Goal: Information Seeking & Learning: Learn about a topic

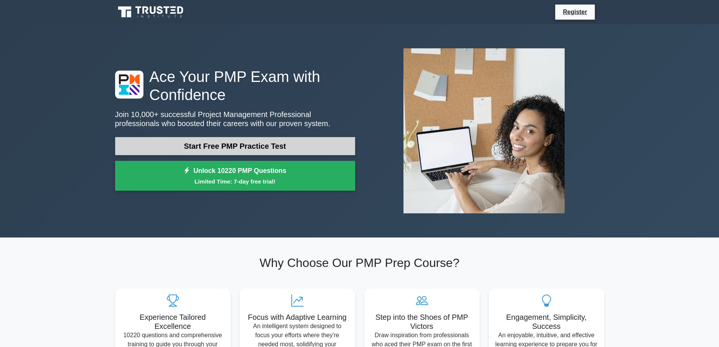
click at [234, 143] on link "Start Free PMP Practice Test" at bounding box center [235, 146] width 240 height 18
click at [213, 147] on link "Start Free PMP Practice Test" at bounding box center [235, 146] width 240 height 18
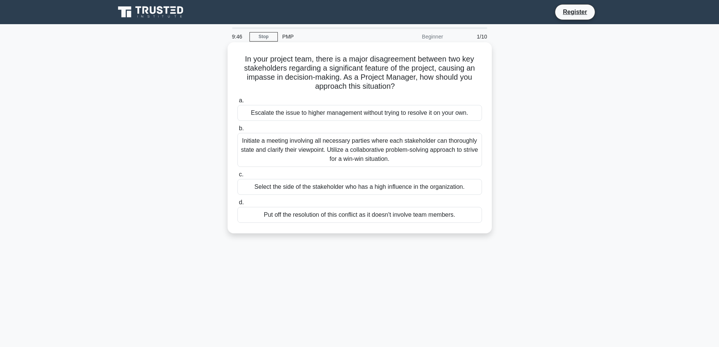
click at [349, 79] on h5 "In your project team, there is a major disagreement between two key stakeholder…" at bounding box center [360, 72] width 246 height 37
click at [324, 116] on div "Escalate the issue to higher management without trying to resolve it on your ow…" at bounding box center [359, 113] width 245 height 16
click at [237, 103] on input "a. Escalate the issue to higher management without trying to resolve it on your…" at bounding box center [237, 100] width 0 height 5
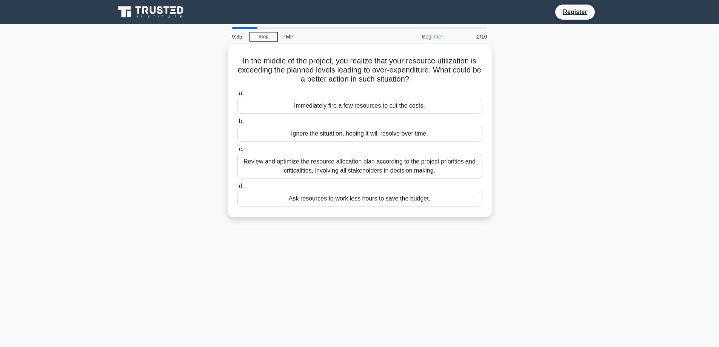
drag, startPoint x: 242, startPoint y: 29, endPoint x: 217, endPoint y: 30, distance: 25.3
click at [217, 30] on div "9:35 Stop PMP Beginner 2/10 In the middle of the project, you realize that your…" at bounding box center [360, 216] width 498 height 378
